Goal: Information Seeking & Learning: Find specific fact

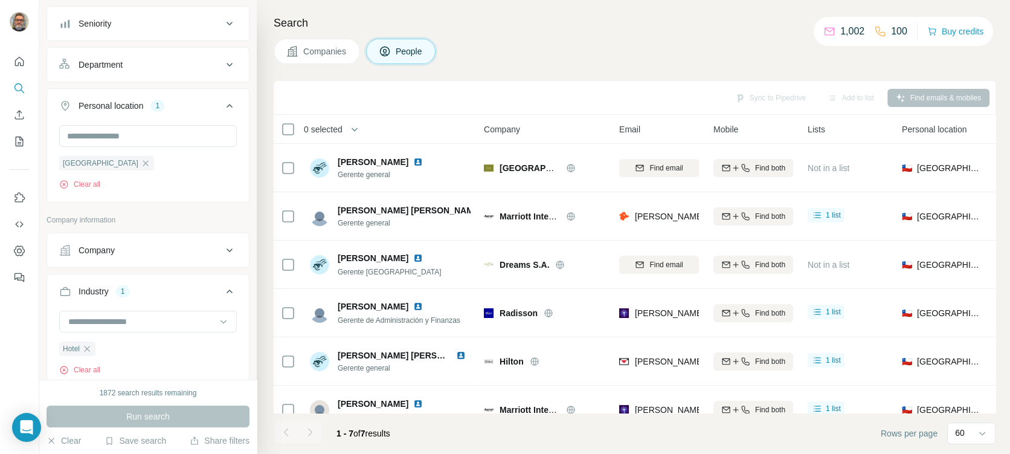
click at [570, 73] on div "Search Companies People Sync to Pipedrive Add to list Find emails & mobiles 0 s…" at bounding box center [633, 227] width 753 height 454
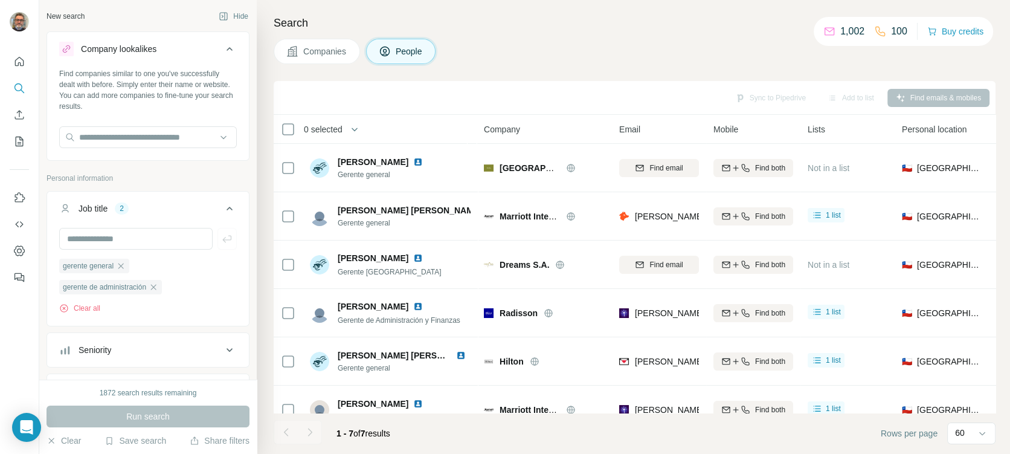
click at [274, 153] on table "0 selected People Company Email Mobile Lists Personal location Seniority Depart…" at bounding box center [793, 298] width 1039 height 367
click at [718, 57] on div "Companies People" at bounding box center [635, 51] width 722 height 25
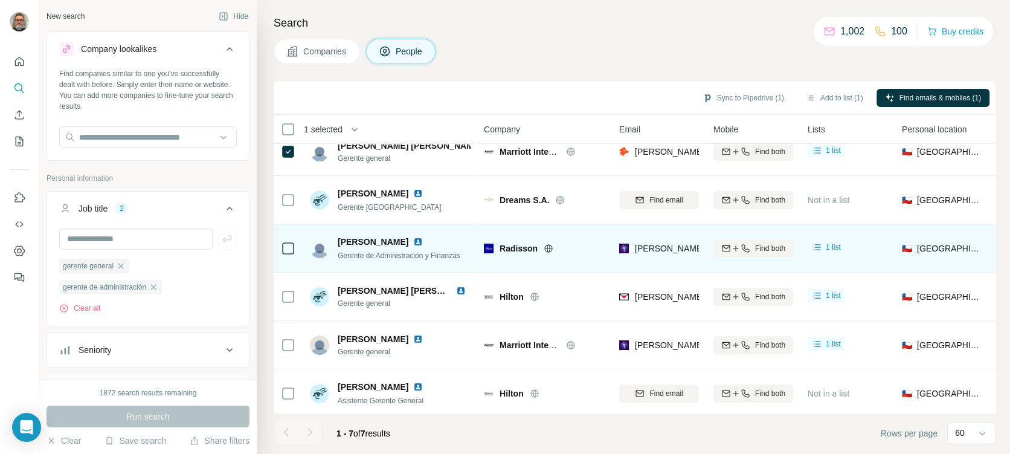
scroll to position [68, 0]
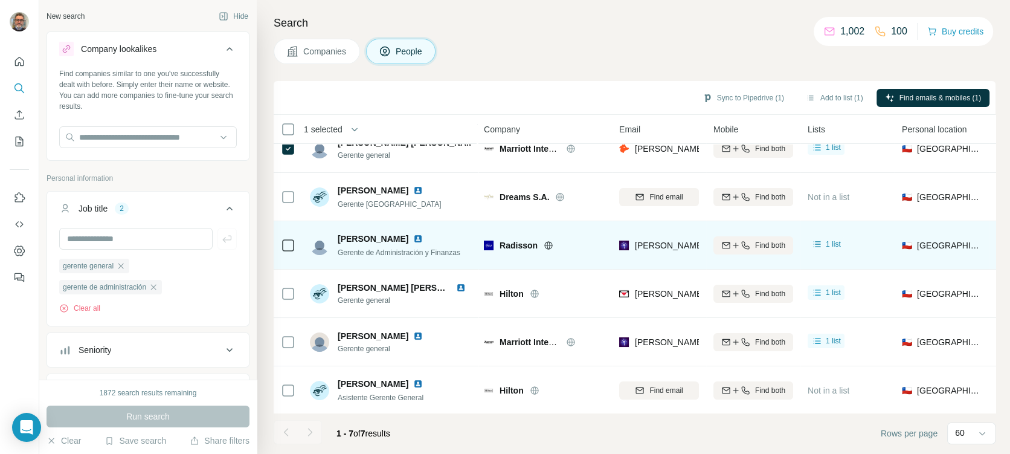
click at [285, 238] on icon at bounding box center [288, 245] width 14 height 14
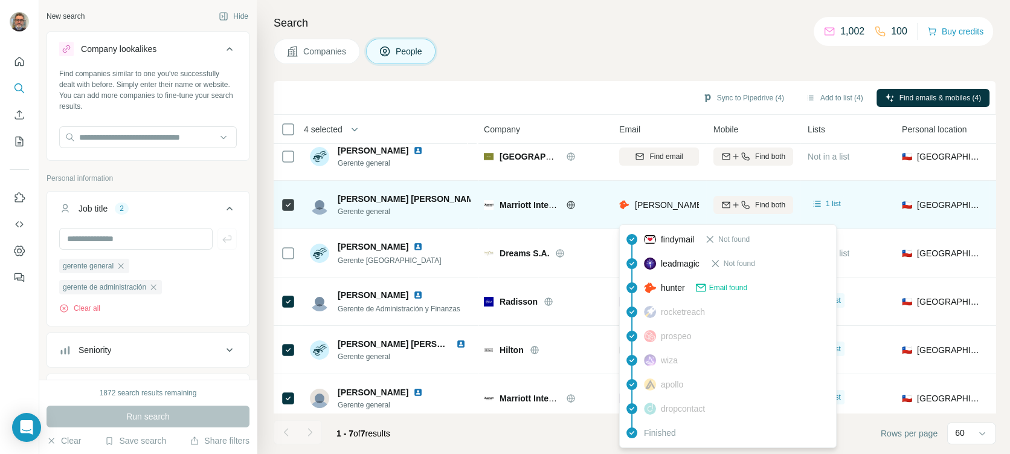
scroll to position [0, 0]
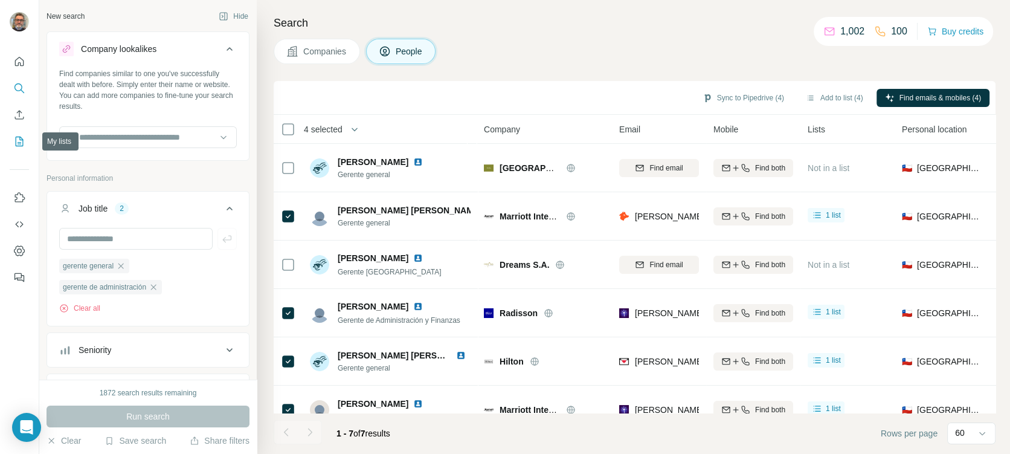
click at [19, 141] on icon "My lists" at bounding box center [19, 141] width 12 height 12
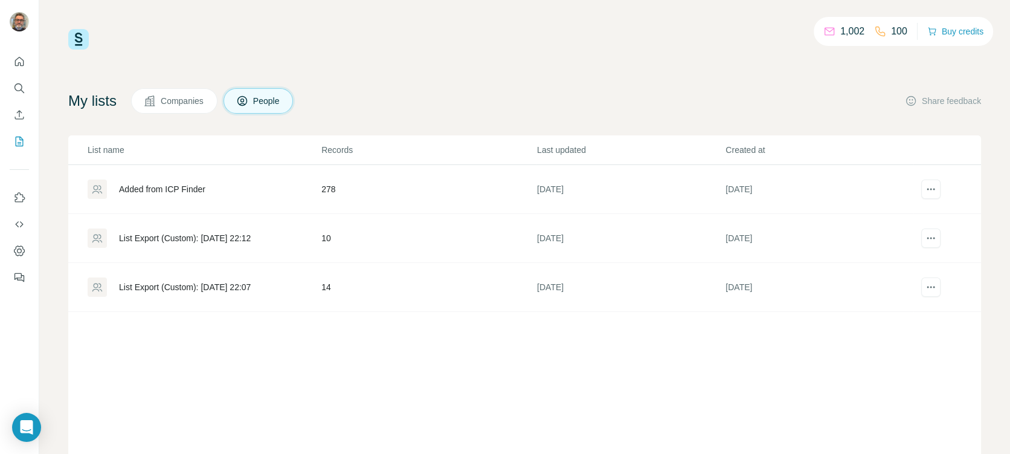
click at [149, 185] on div "Added from ICP Finder" at bounding box center [162, 189] width 86 height 12
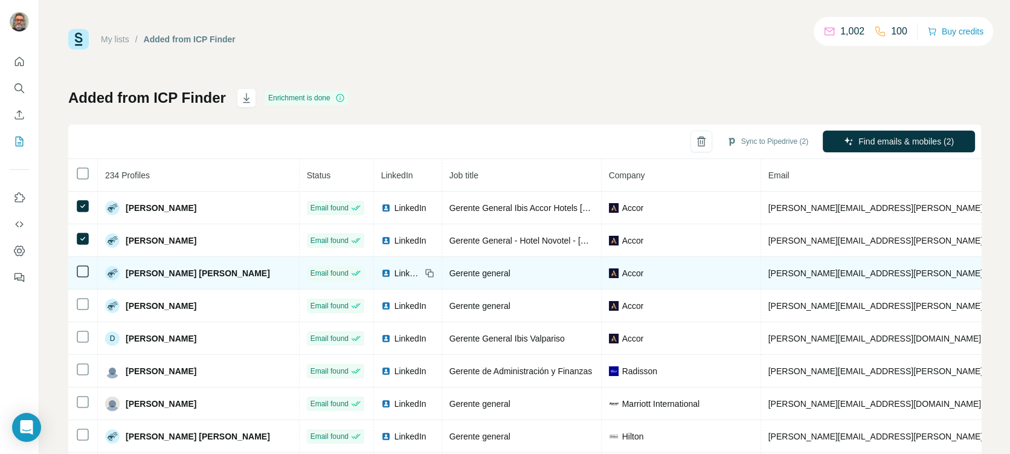
click at [82, 261] on td at bounding box center [83, 273] width 30 height 33
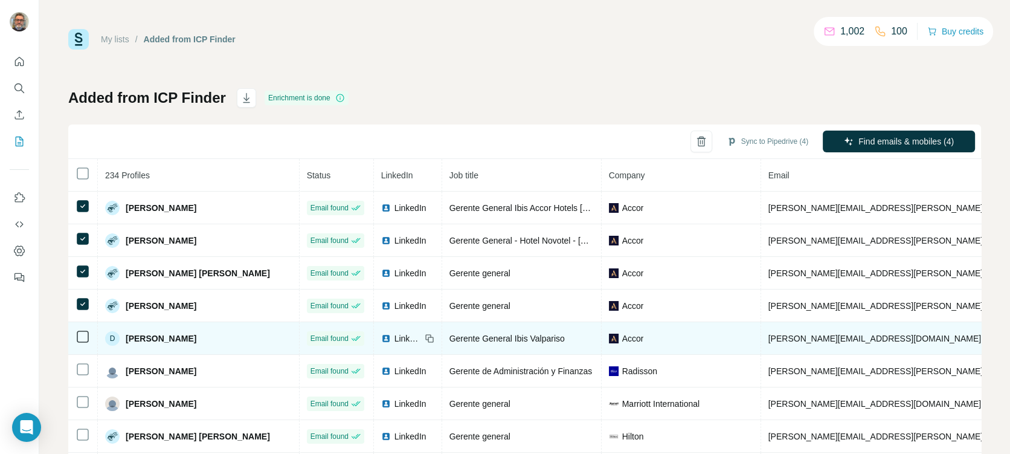
click at [91, 337] on td at bounding box center [83, 338] width 30 height 33
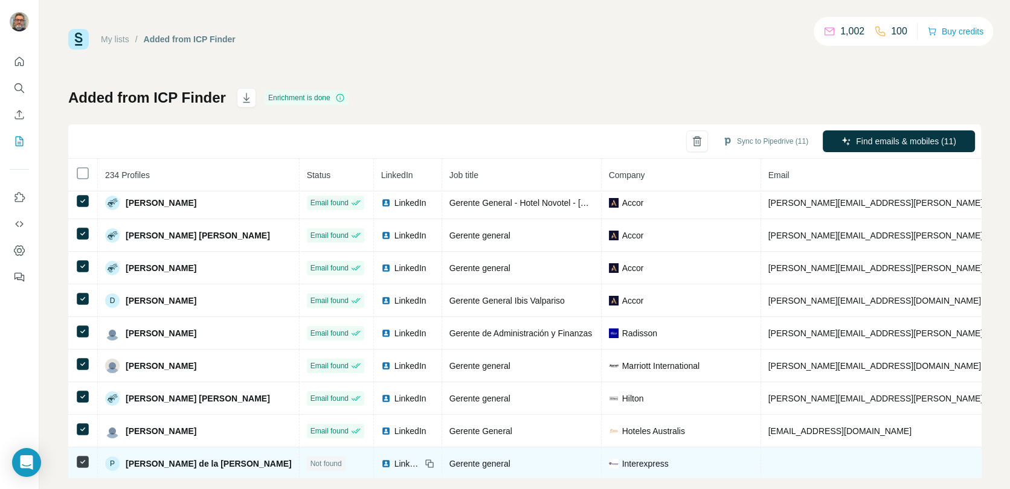
scroll to position [38, 0]
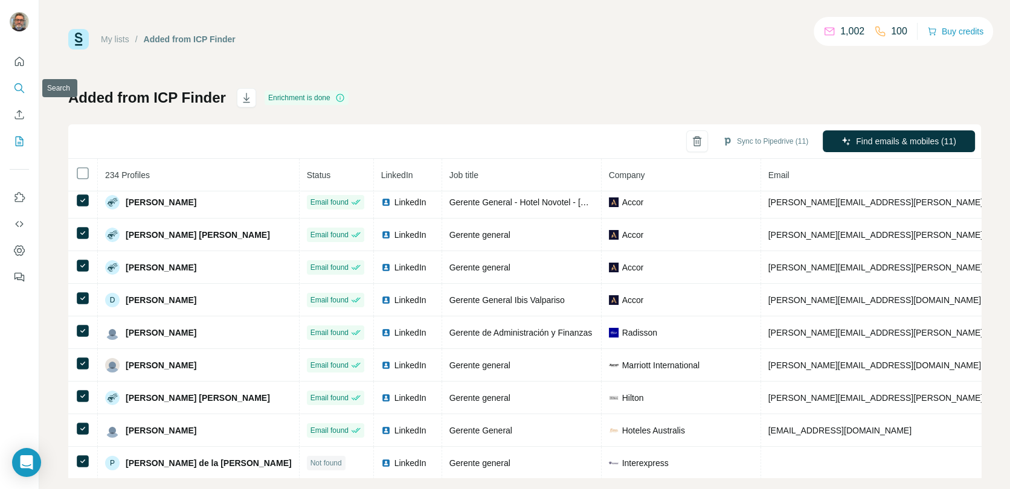
click at [16, 88] on icon "Search" at bounding box center [19, 88] width 12 height 12
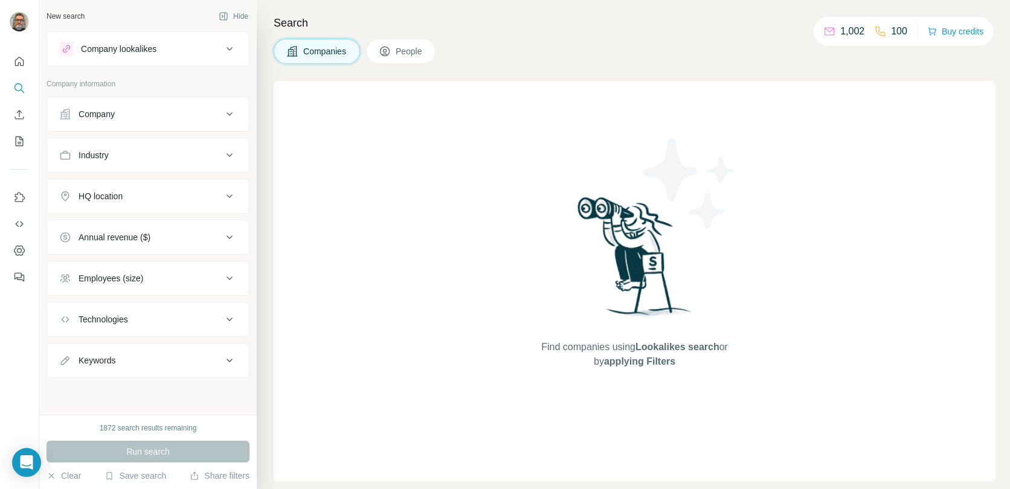
click at [145, 114] on div "Company" at bounding box center [140, 114] width 163 height 12
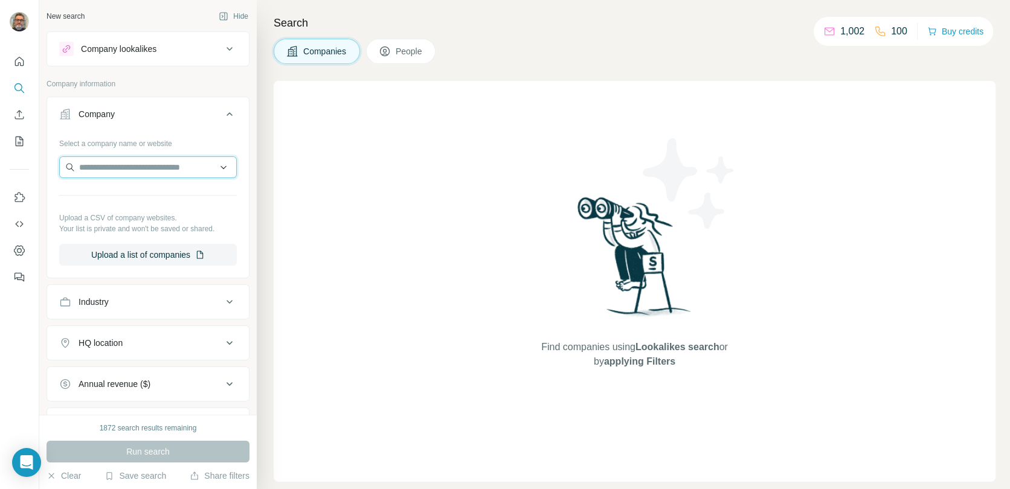
click at [143, 167] on input "text" at bounding box center [148, 167] width 178 height 22
type input "*******"
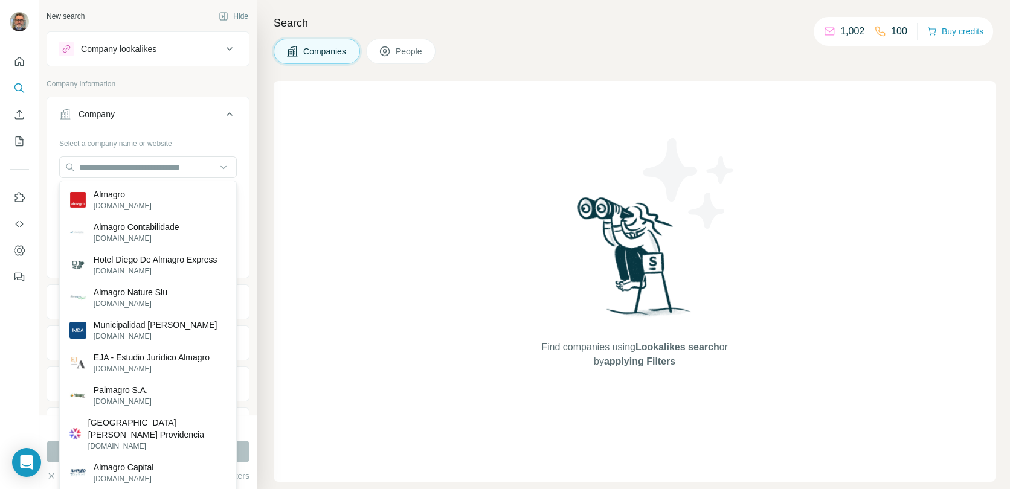
click at [266, 117] on div "Search Companies People Find companies using Lookalikes search or by applying F…" at bounding box center [633, 244] width 753 height 489
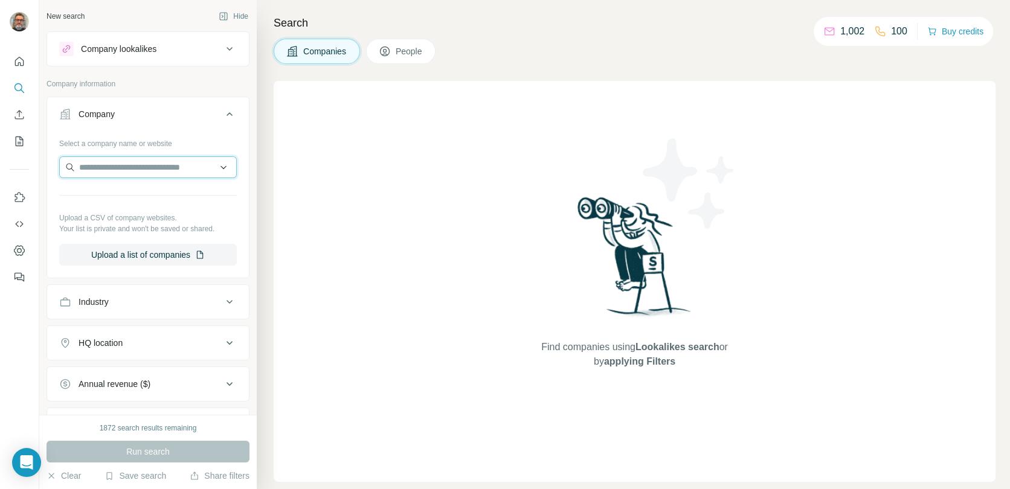
click at [191, 163] on input "text" at bounding box center [148, 167] width 178 height 22
type input "*****"
click at [254, 239] on div "New search Hide Company lookalikes Company information Company Select a company…" at bounding box center [147, 207] width 217 height 415
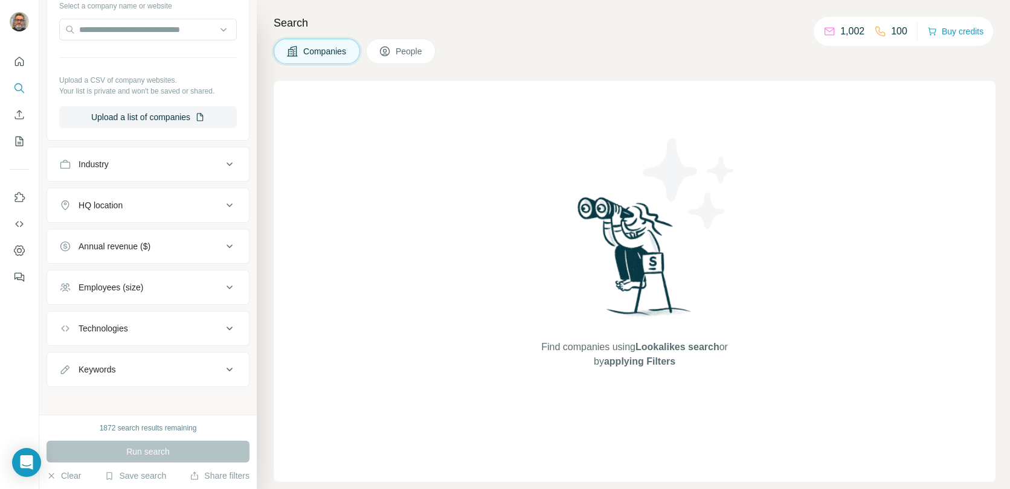
scroll to position [142, 0]
click at [231, 203] on icon at bounding box center [229, 201] width 14 height 14
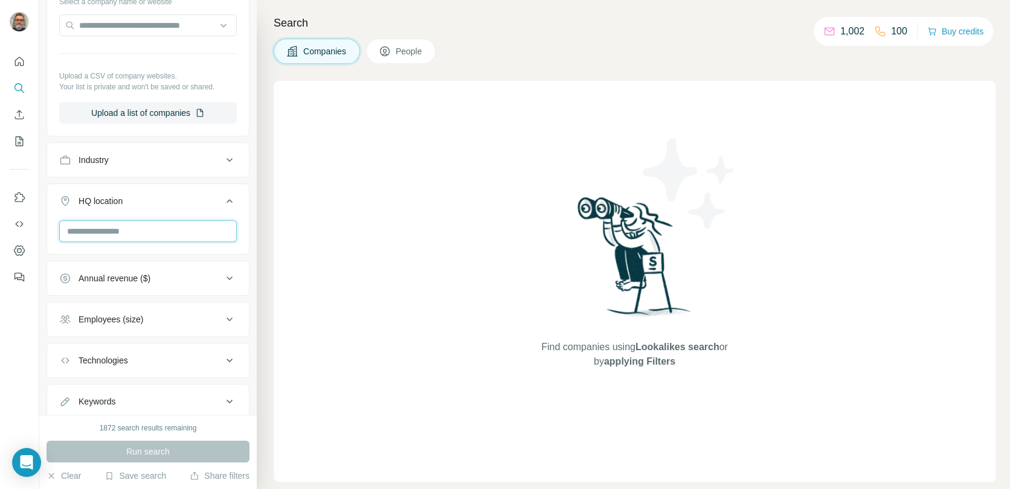
click at [137, 229] on input "text" at bounding box center [148, 232] width 178 height 22
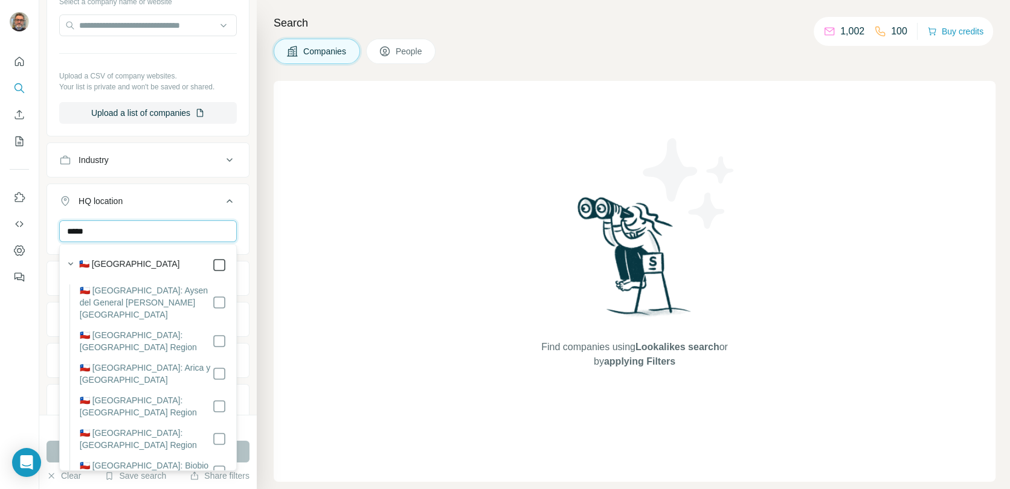
type input "*****"
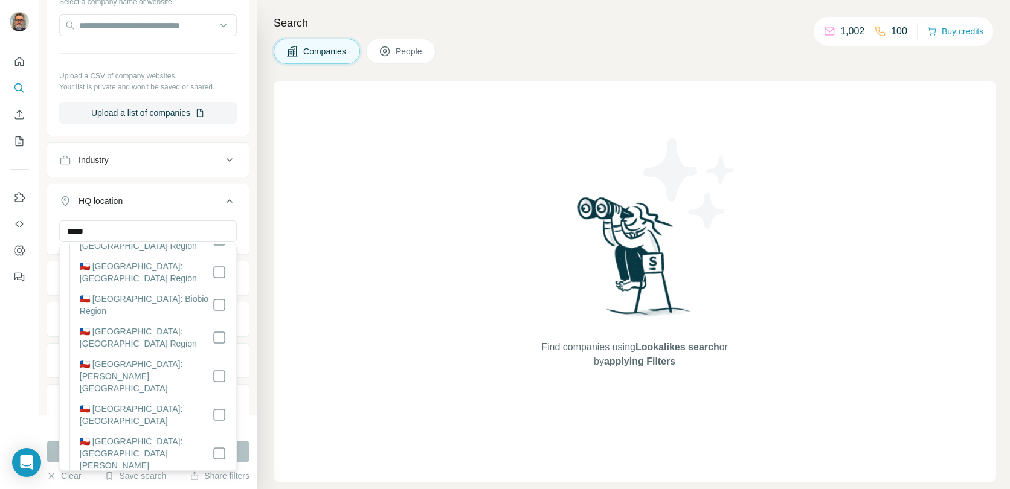
scroll to position [219, 0]
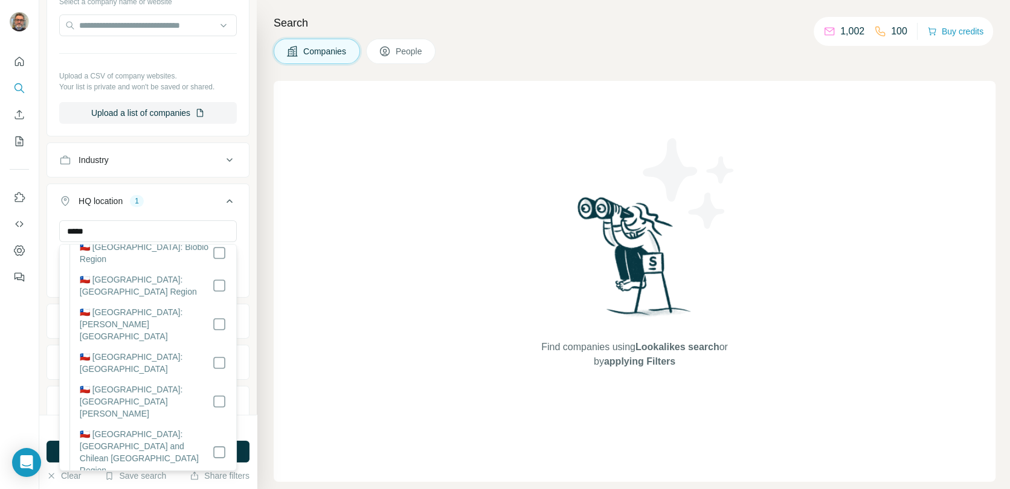
click at [257, 231] on div "Search Companies People Find companies using Lookalikes search or by applying F…" at bounding box center [633, 244] width 753 height 489
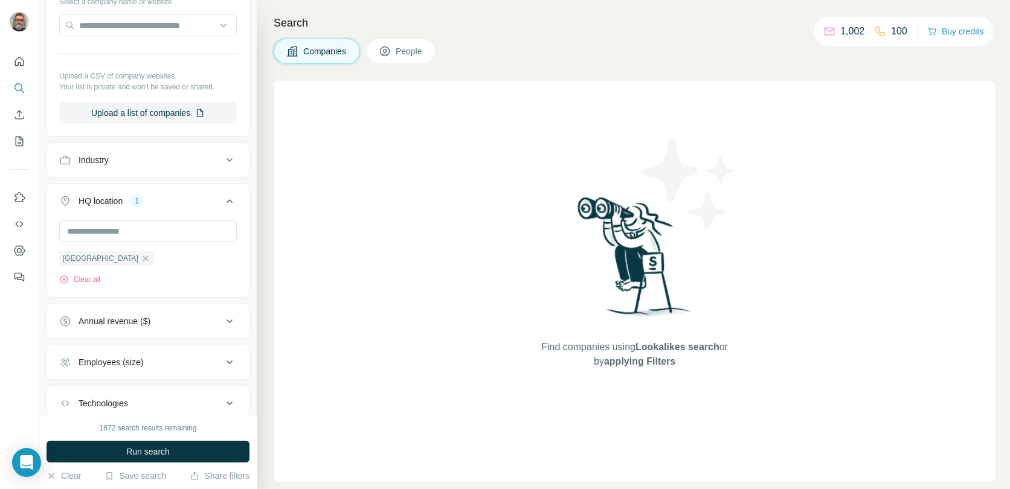
click at [248, 236] on div "[GEOGRAPHIC_DATA] Clear all" at bounding box center [148, 258] width 202 height 74
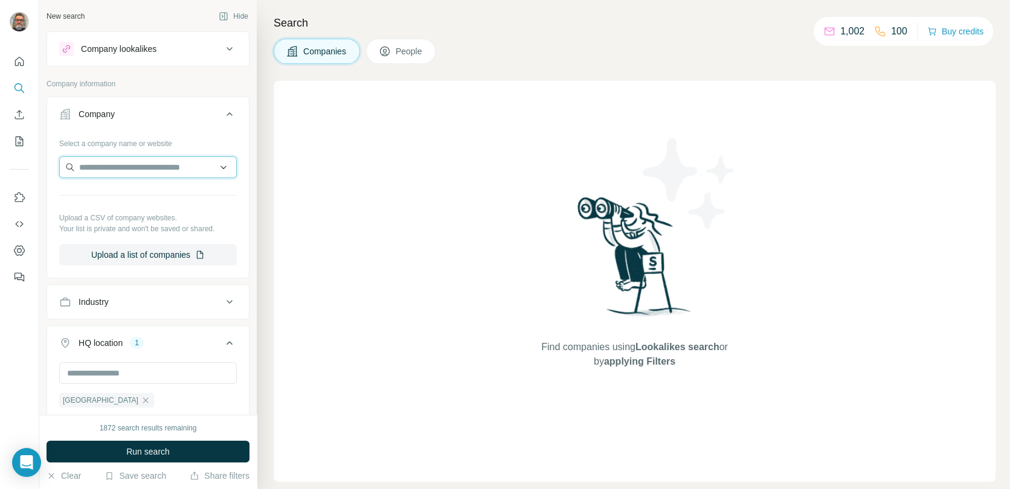
click at [104, 169] on input "text" at bounding box center [148, 167] width 178 height 22
type input "*"
type input "*****"
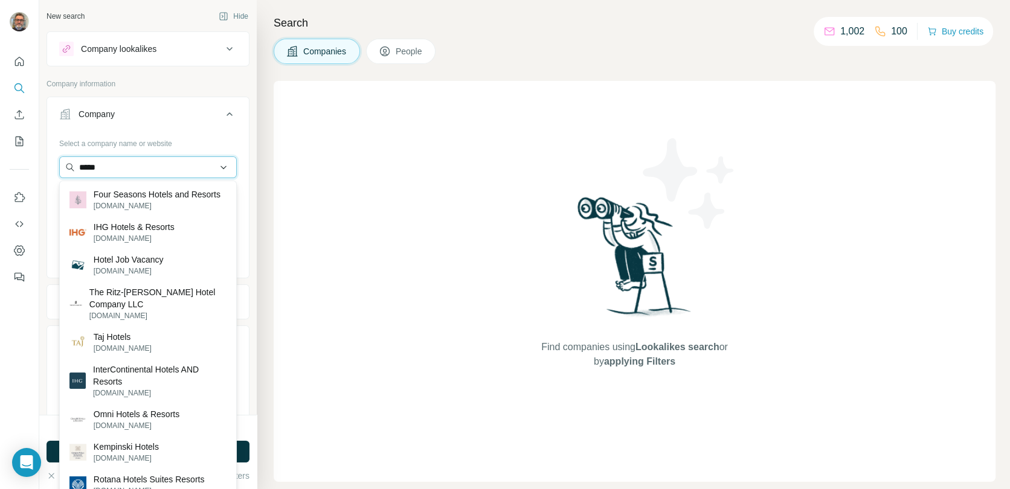
click at [84, 165] on input "*****" at bounding box center [148, 167] width 178 height 22
click at [83, 165] on input "*****" at bounding box center [148, 167] width 178 height 22
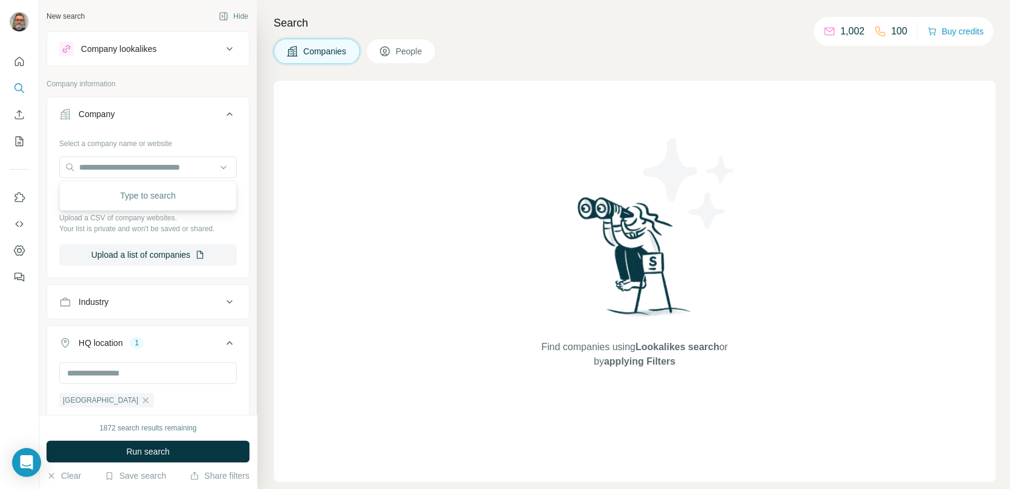
click at [250, 140] on div "New search Hide Company lookalikes Company information Company Select a company…" at bounding box center [147, 207] width 217 height 415
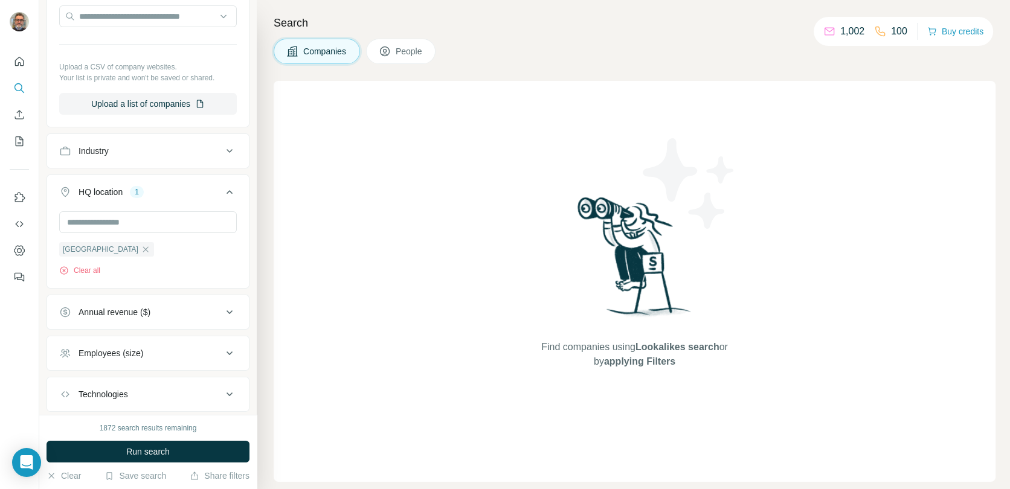
scroll to position [222, 0]
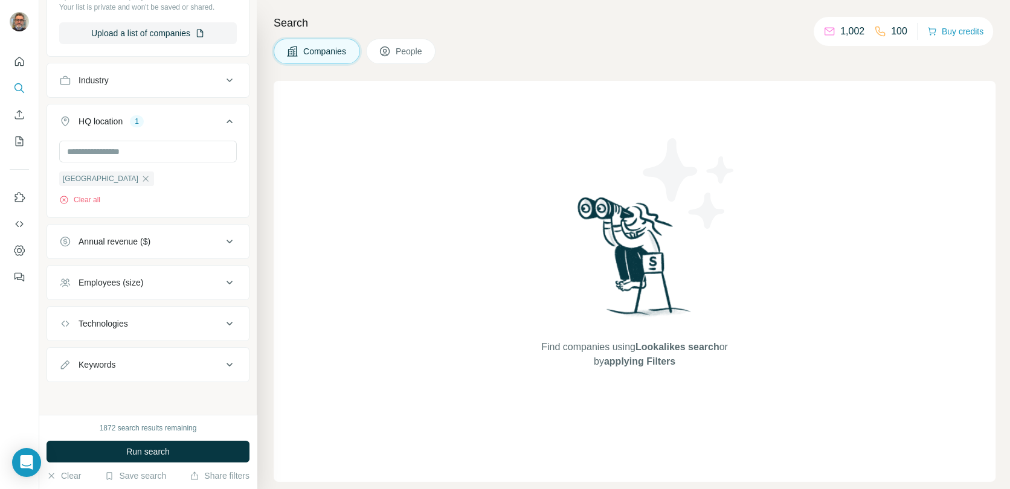
click at [200, 359] on div "Keywords" at bounding box center [140, 365] width 163 height 12
click at [179, 386] on input "text" at bounding box center [135, 395] width 153 height 22
type input "*****"
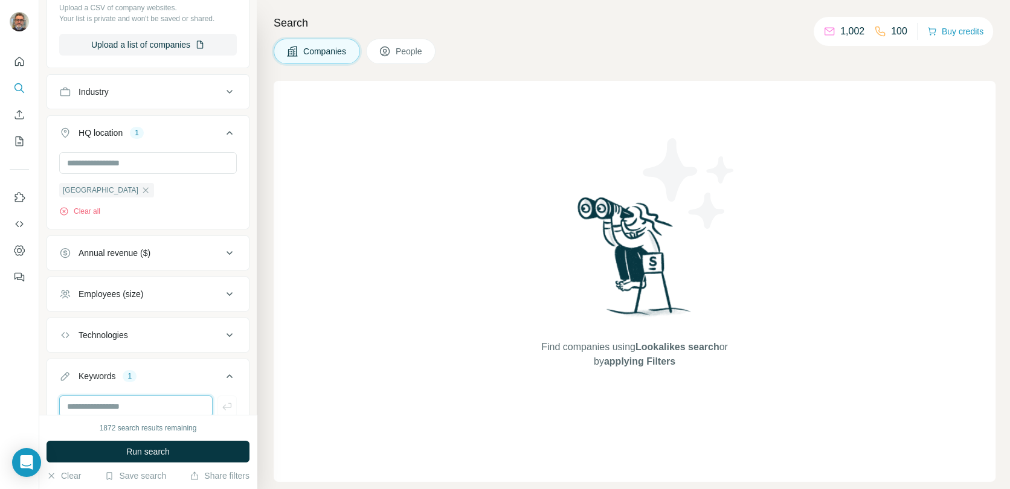
scroll to position [208, 0]
drag, startPoint x: 161, startPoint y: 453, endPoint x: 171, endPoint y: 440, distance: 15.9
click at [161, 453] on span "Run search" at bounding box center [147, 452] width 43 height 12
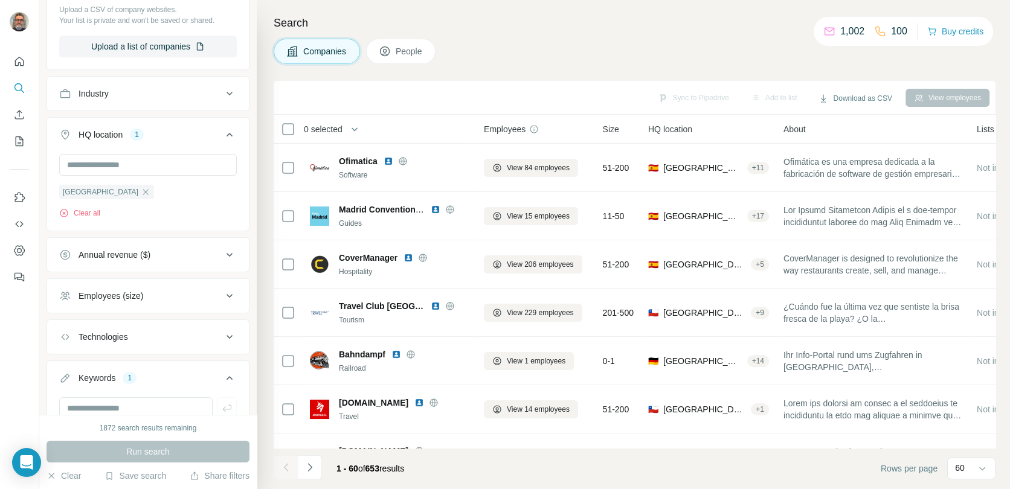
click at [429, 50] on button "People" at bounding box center [401, 51] width 70 height 25
